Goal: Understand process/instructions: Learn how to perform a task or action

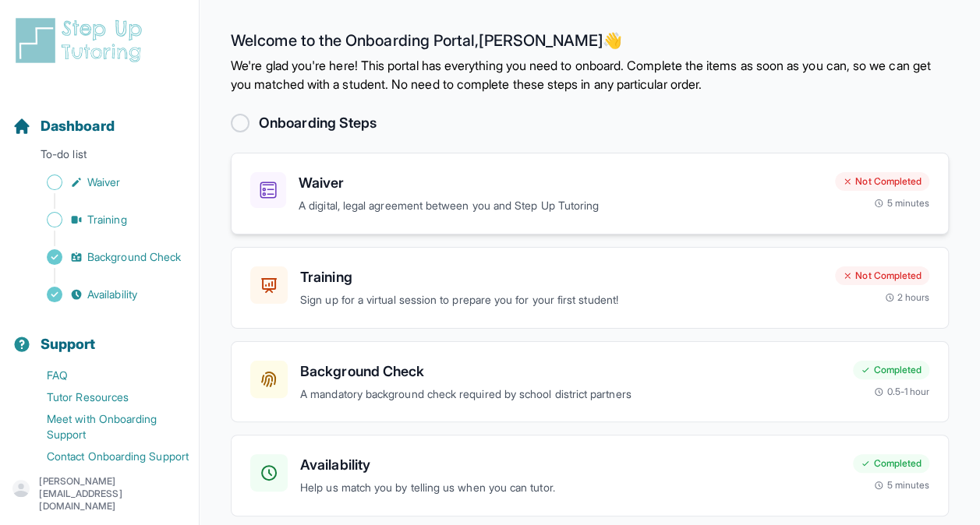
click at [909, 195] on div "Not Completed 5 minutes" at bounding box center [882, 190] width 94 height 37
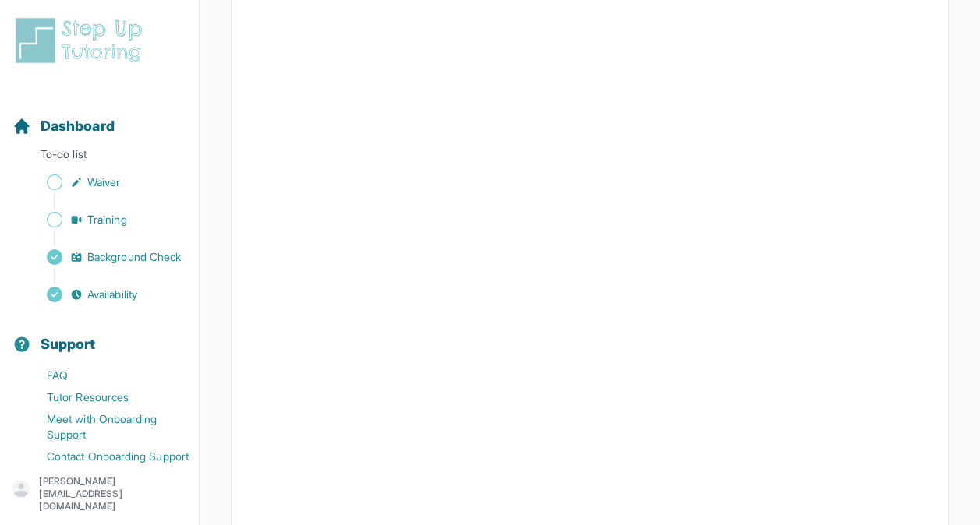
scroll to position [298, 0]
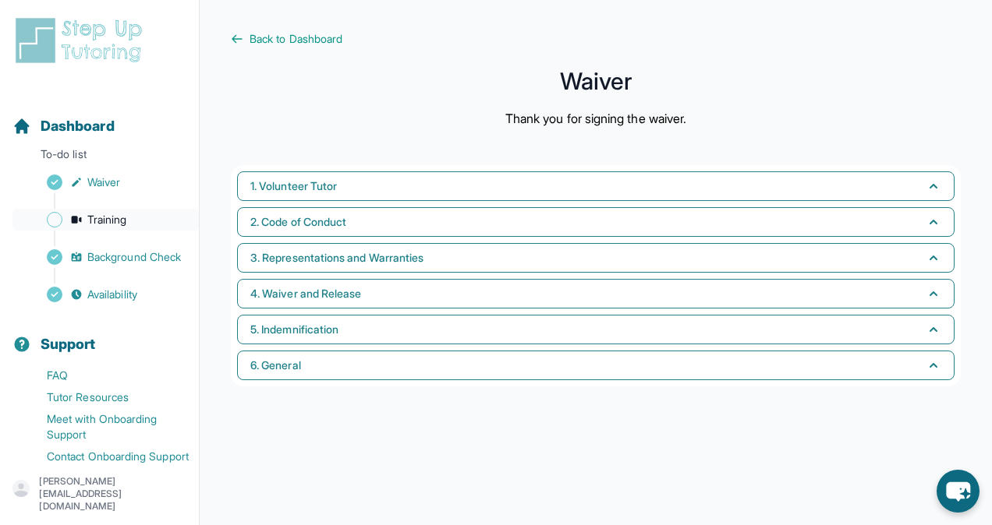
click at [114, 217] on span "Training" at bounding box center [107, 220] width 40 height 16
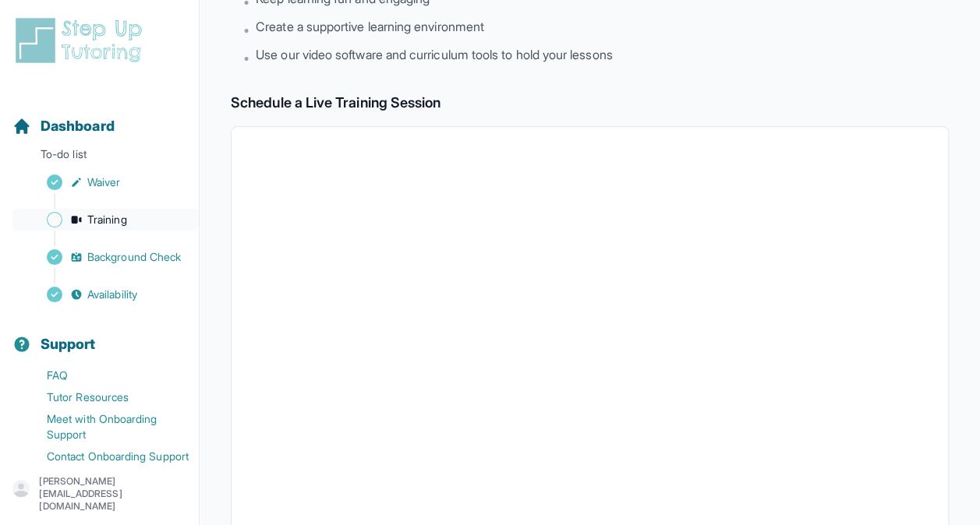
scroll to position [182, 0]
